Goal: Find specific page/section: Find specific page/section

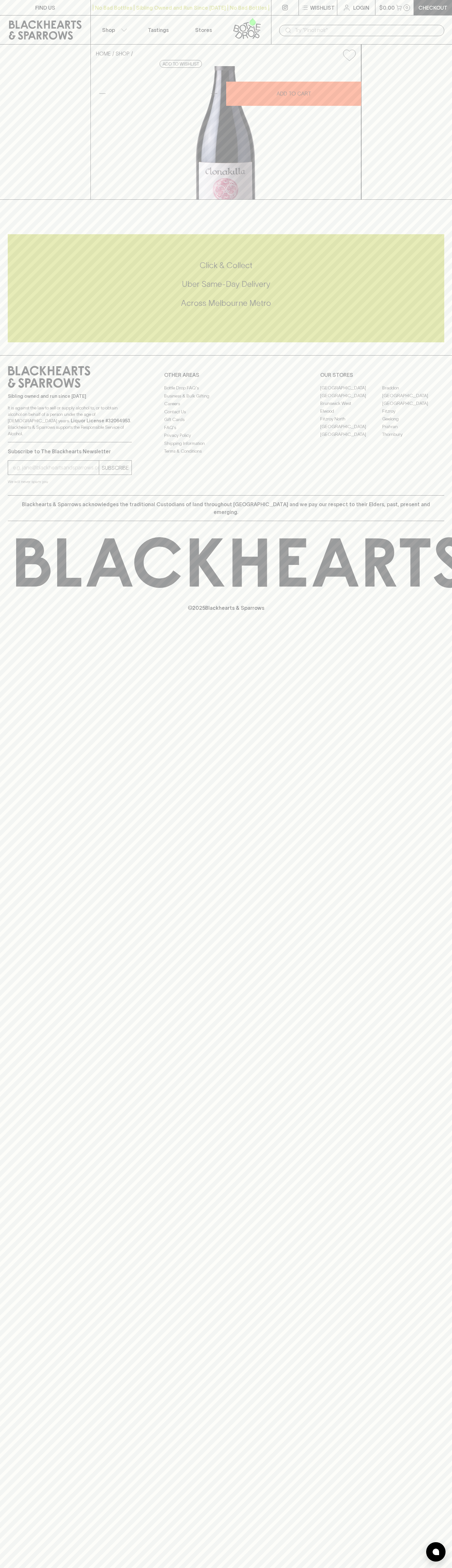
click at [37, 10] on p "FIND US" at bounding box center [45, 7] width 20 height 8
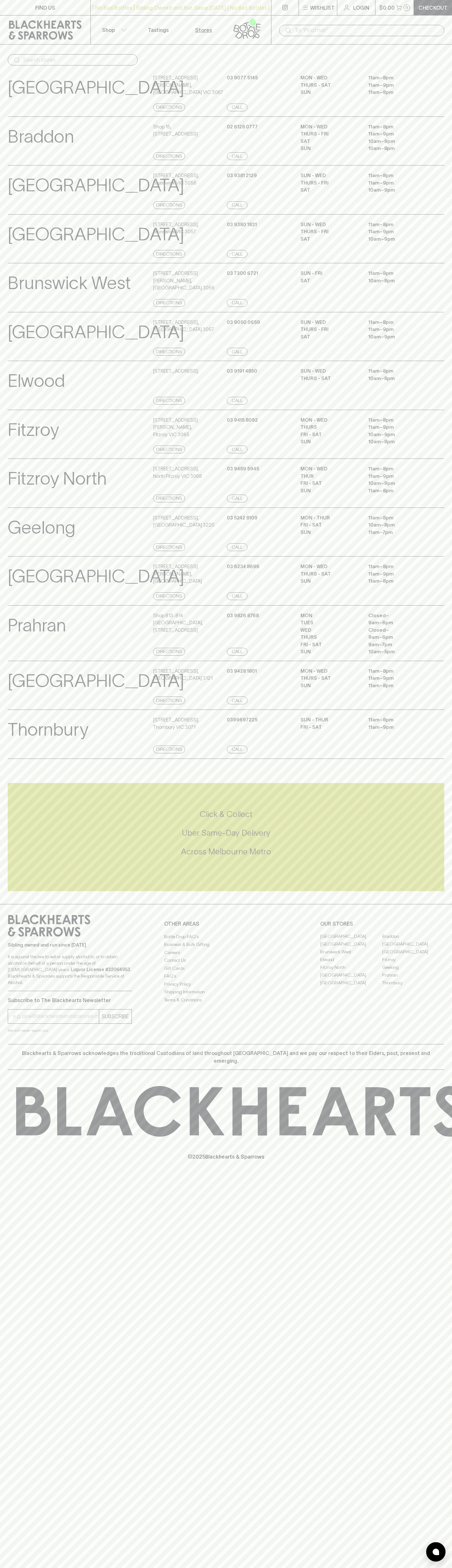
click at [442, 649] on div "MON Closed – TUES 9am – 6pm WED Closed – THURS 9am – 6pm FRI - SAT 9am – 7pm SU…" at bounding box center [372, 634] width 144 height 44
click at [144, 1567] on html "FIND US | No Bad Bottles | Sibling Owned and Run Since [DATE] | No Bad Bottles …" at bounding box center [226, 784] width 452 height 1568
click at [16, 1021] on input "email" at bounding box center [55, 1016] width 86 height 10
